Goal: Transaction & Acquisition: Purchase product/service

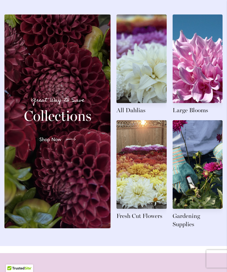
scroll to position [653, 0]
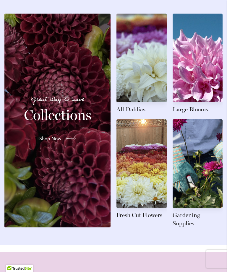
click at [202, 78] on link at bounding box center [197, 64] width 50 height 100
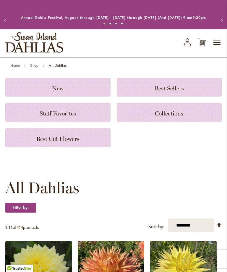
click at [187, 44] on icon "My Account" at bounding box center [187, 42] width 7 height 8
click at [71, 89] on div "New" at bounding box center [57, 87] width 105 height 19
click at [183, 115] on h3 "Collections" at bounding box center [169, 112] width 91 height 6
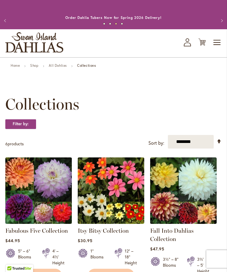
click at [47, 197] on img at bounding box center [38, 190] width 66 height 66
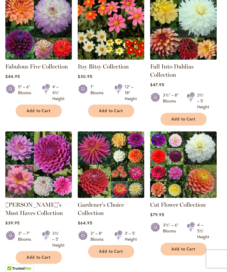
scroll to position [165, 0]
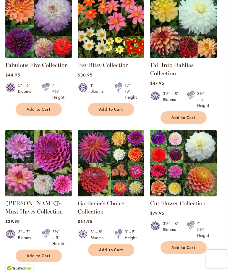
click at [114, 163] on img at bounding box center [111, 163] width 66 height 66
